Goal: Find specific page/section: Find specific page/section

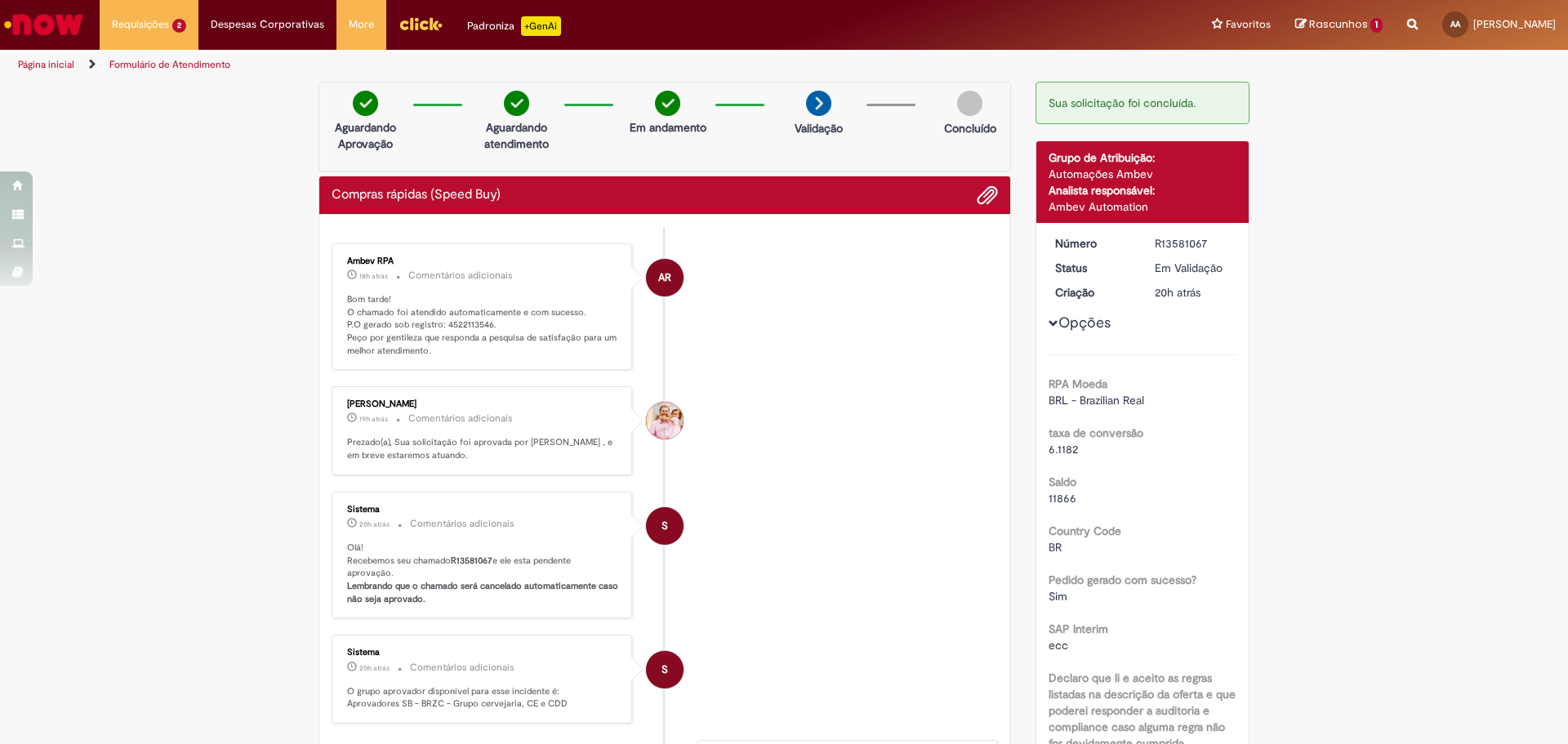
click at [41, 66] on link "Página inicial" at bounding box center [46, 64] width 56 height 13
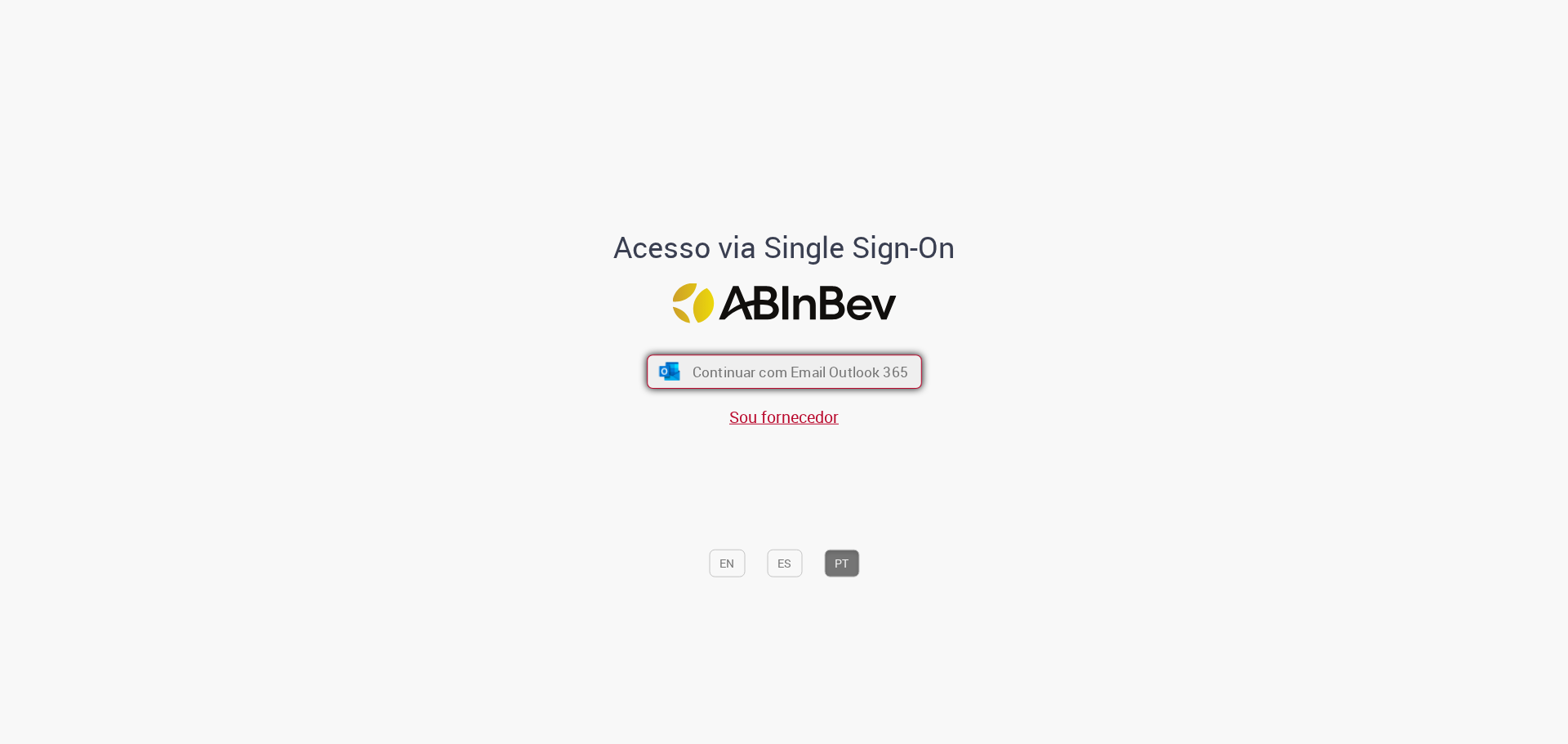
click at [805, 377] on span "Continuar com Email Outlook 365" at bounding box center [799, 371] width 216 height 19
click at [764, 375] on span "Continuar com Email Outlook 365" at bounding box center [799, 371] width 216 height 19
